Goal: Browse casually

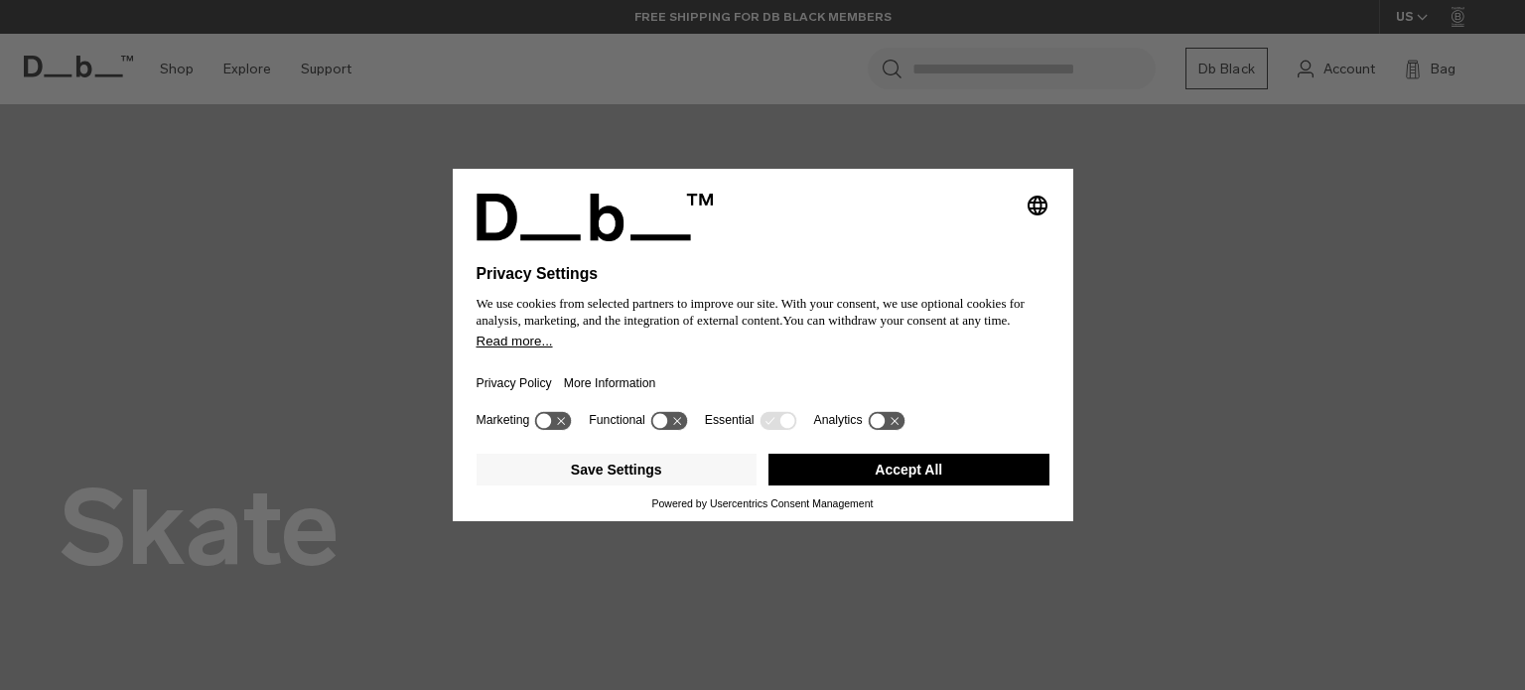
click at [783, 423] on icon at bounding box center [786, 420] width 15 height 15
click at [871, 479] on button "Accept All" at bounding box center [908, 470] width 281 height 32
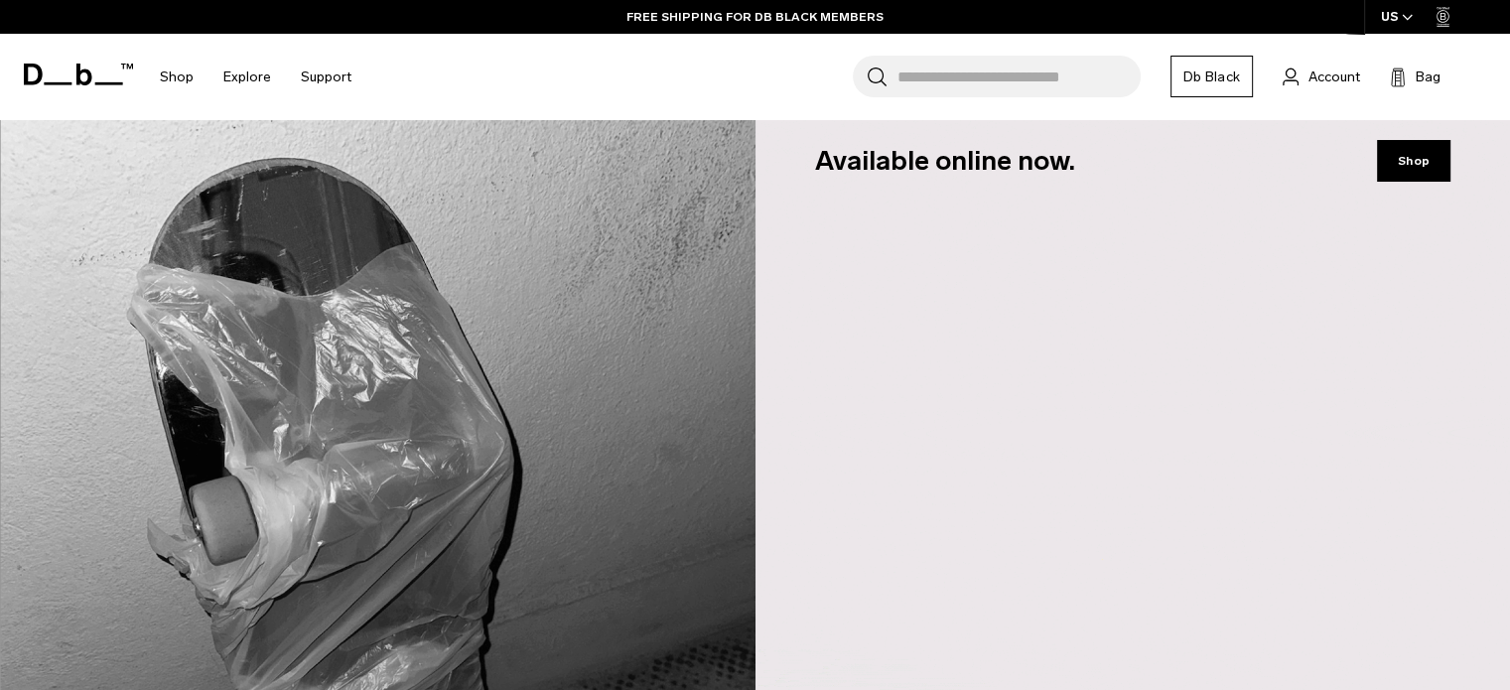
scroll to position [1390, 0]
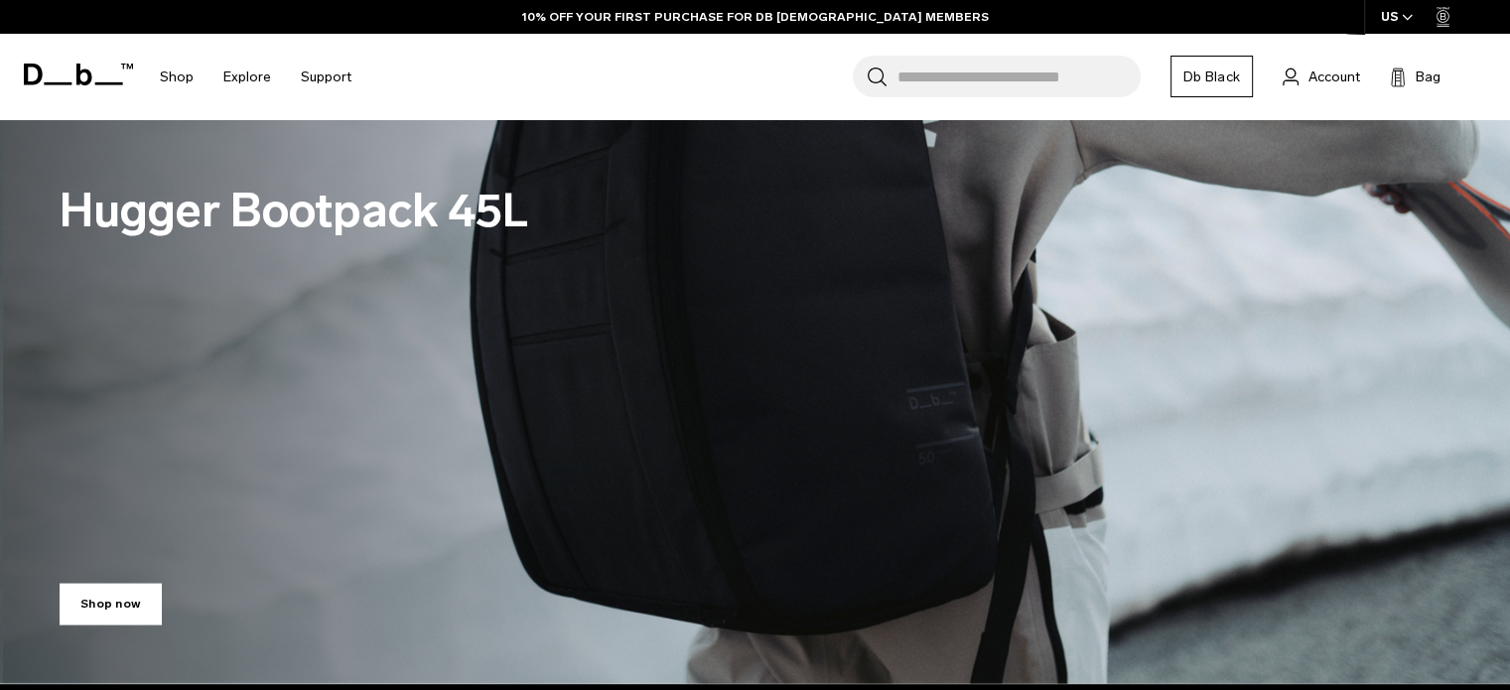
scroll to position [3971, 0]
